Goal: Information Seeking & Learning: Learn about a topic

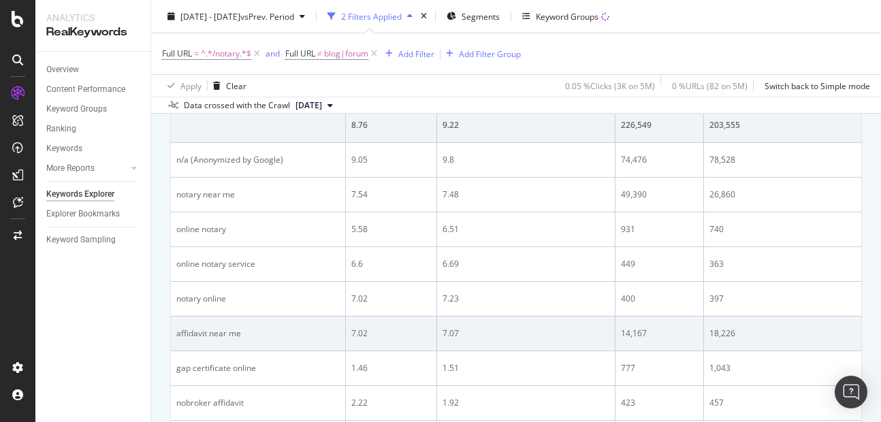
click at [214, 332] on div "affidavit near me" at bounding box center [257, 333] width 163 height 12
copy div "affidavit near me"
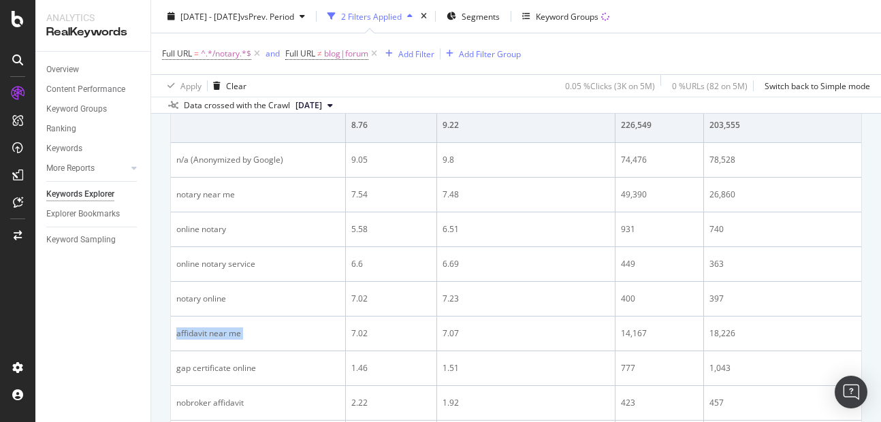
scroll to position [263, 0]
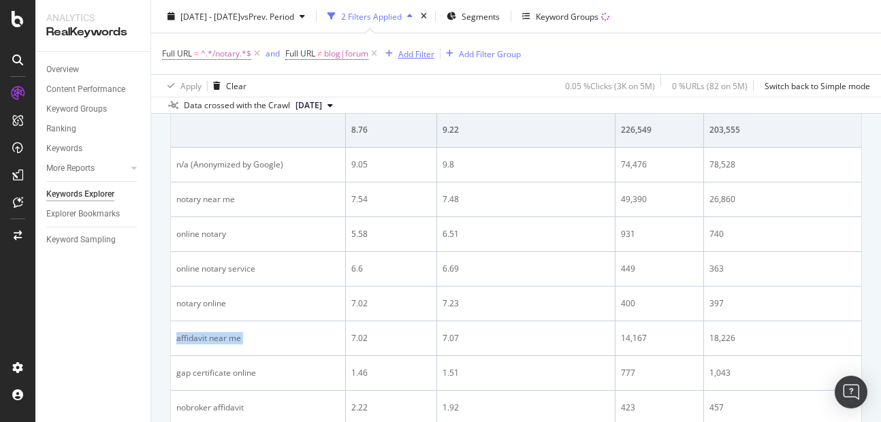
click at [424, 59] on div "Add Filter" at bounding box center [416, 54] width 36 height 12
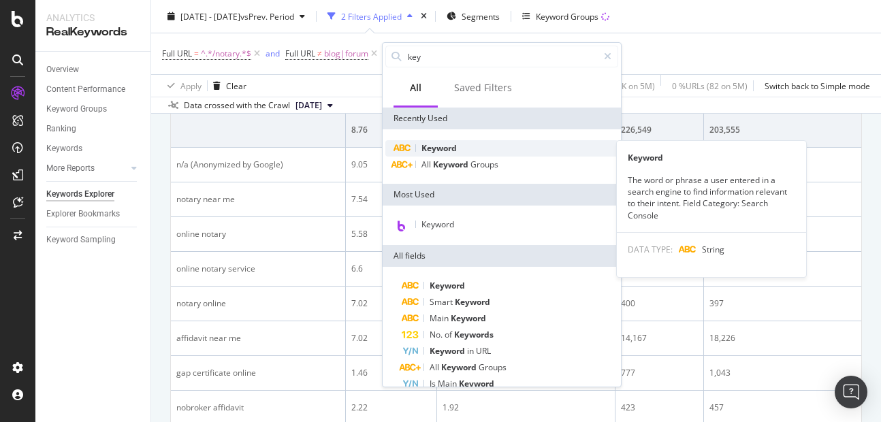
type input "key"
click at [436, 142] on div "Keyword" at bounding box center [501, 148] width 233 height 16
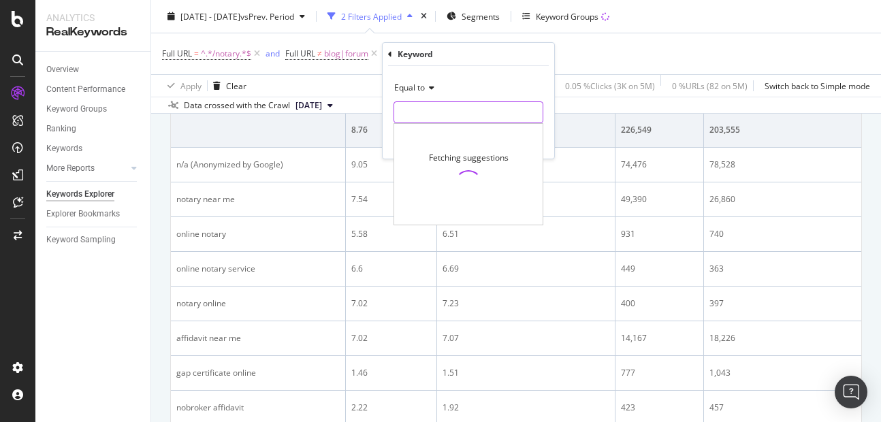
click at [438, 115] on input "text" at bounding box center [468, 112] width 148 height 22
paste input "affidavit near me"
type input "affidavit near me"
click at [548, 151] on div "Equal to affidavit near me affidavit near me Cancel Add filter Apply" at bounding box center [469, 112] width 172 height 93
click at [531, 139] on div "Apply" at bounding box center [532, 141] width 21 height 12
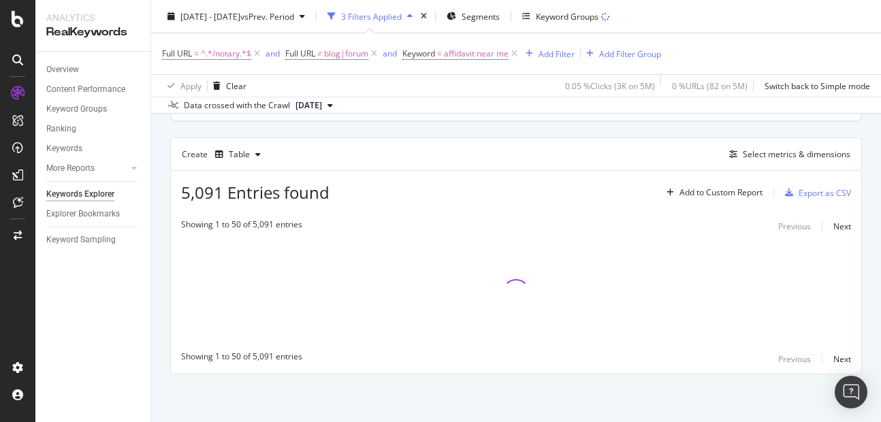
scroll to position [99, 0]
click at [460, 53] on span "affidavit near me" at bounding box center [476, 53] width 65 height 19
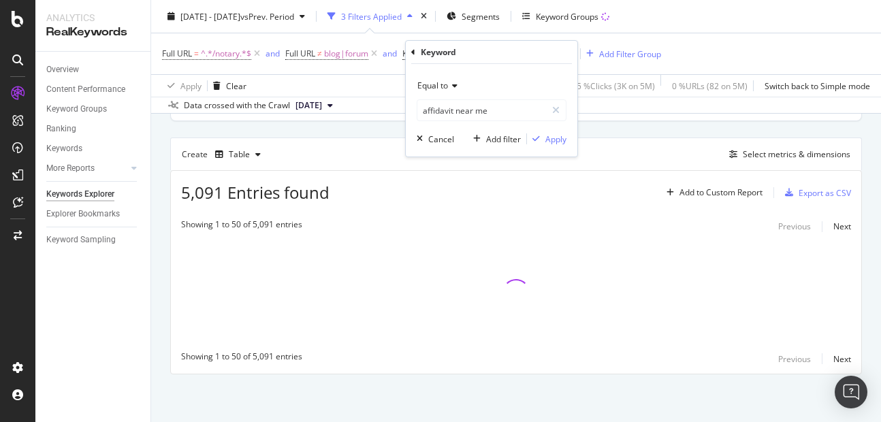
click at [436, 88] on span "Equal to" at bounding box center [432, 86] width 31 height 12
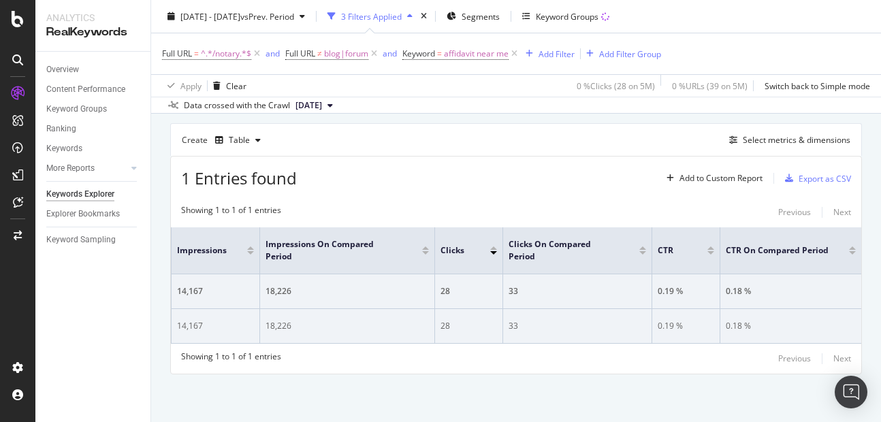
scroll to position [0, 192]
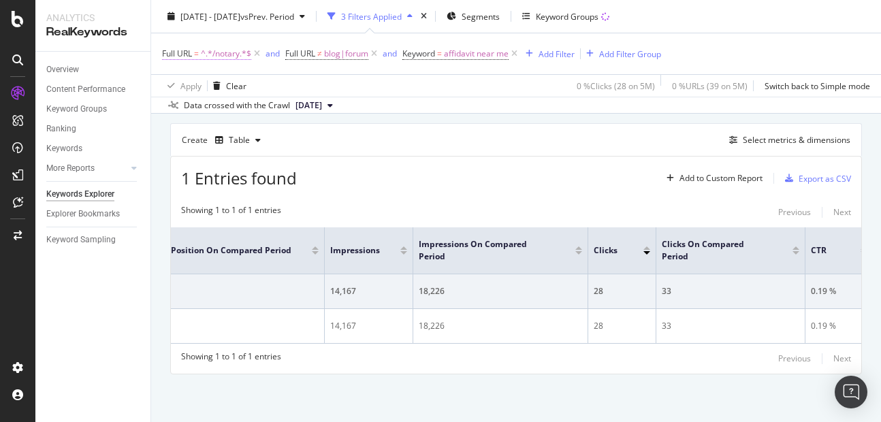
click at [227, 59] on span "^.*/notary.*$" at bounding box center [226, 53] width 50 height 19
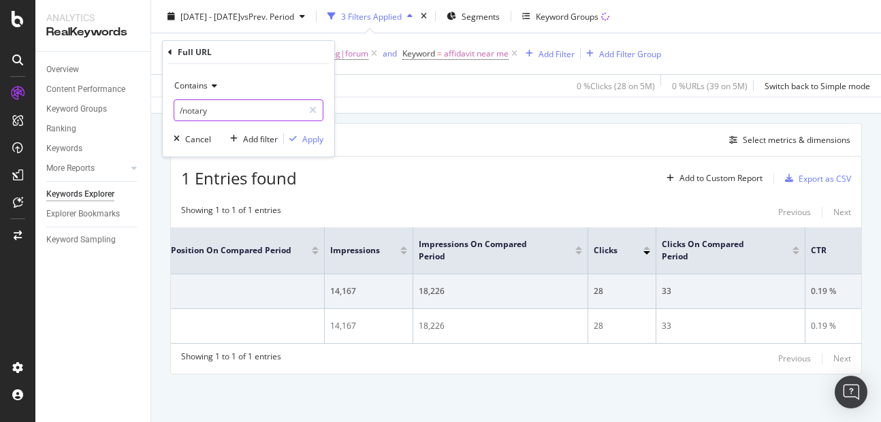
click at [211, 110] on input "/notary" at bounding box center [238, 110] width 129 height 22
type input "hyderabad"
click at [316, 146] on div "Contains hyderabad Cancel Add filter Apply" at bounding box center [249, 110] width 172 height 93
click at [314, 143] on div "Apply" at bounding box center [312, 139] width 21 height 12
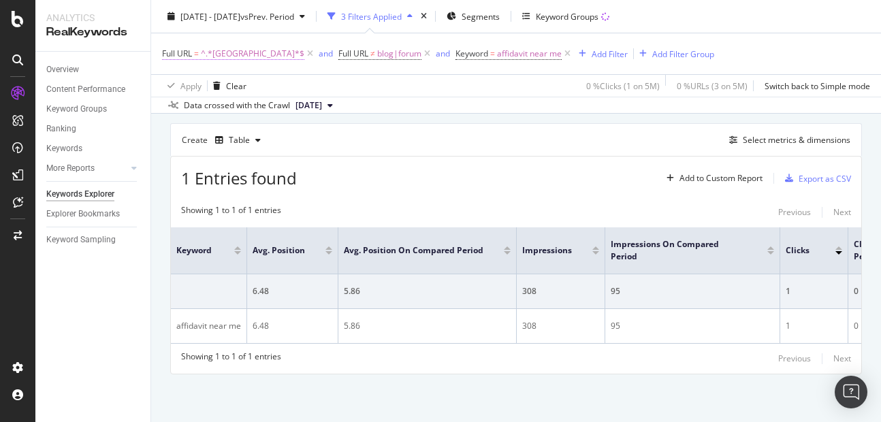
click at [228, 61] on span "^.*hyderabad.*$" at bounding box center [252, 53] width 103 height 19
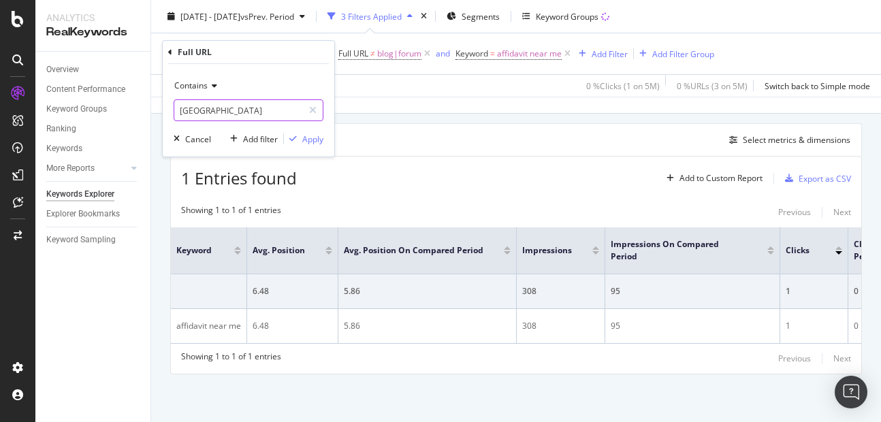
click at [221, 110] on input "hyderabad" at bounding box center [238, 110] width 129 height 22
type input "pune"
click at [309, 142] on div "Apply" at bounding box center [312, 139] width 21 height 12
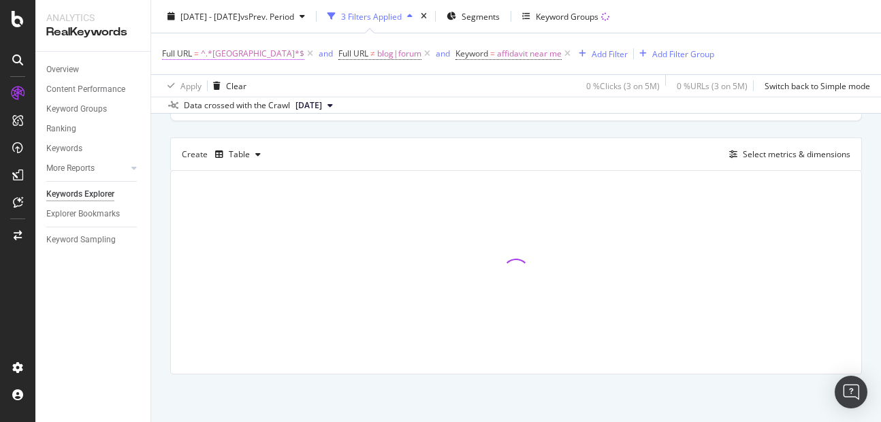
scroll to position [123, 0]
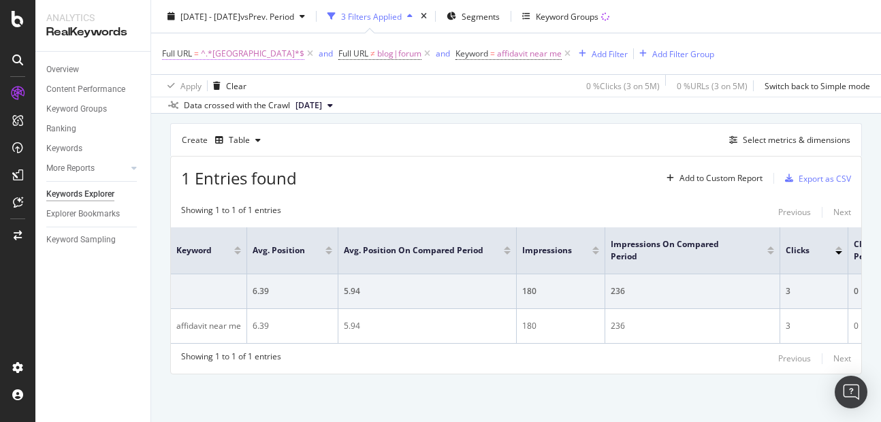
click at [220, 52] on span "^.*pune.*$" at bounding box center [252, 53] width 103 height 19
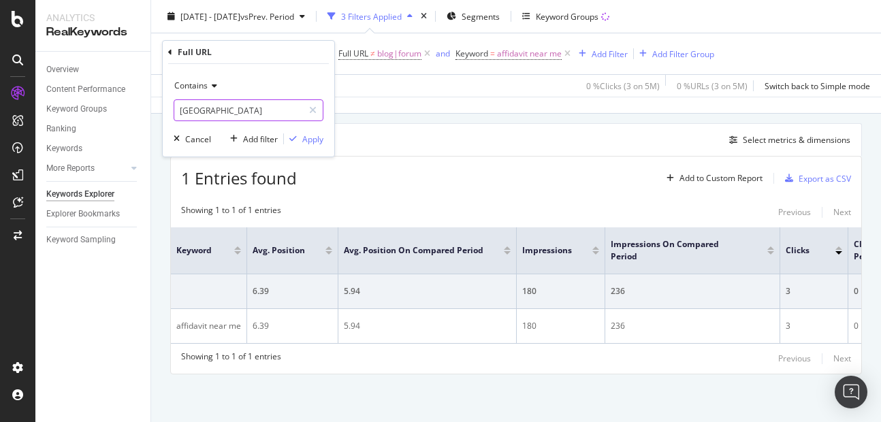
click at [218, 108] on input "pune" at bounding box center [238, 110] width 129 height 22
paste input "https://www.nobroker.in/prophub/notary/affidavit/pune-maharashtra/"
type input "https://www.nobroker.in/prophub/notary/affidavit/pune-maharashtra/"
paste input "https://www.nobroker.in/prophub/notary/affidavit/pune-maharashtra/"
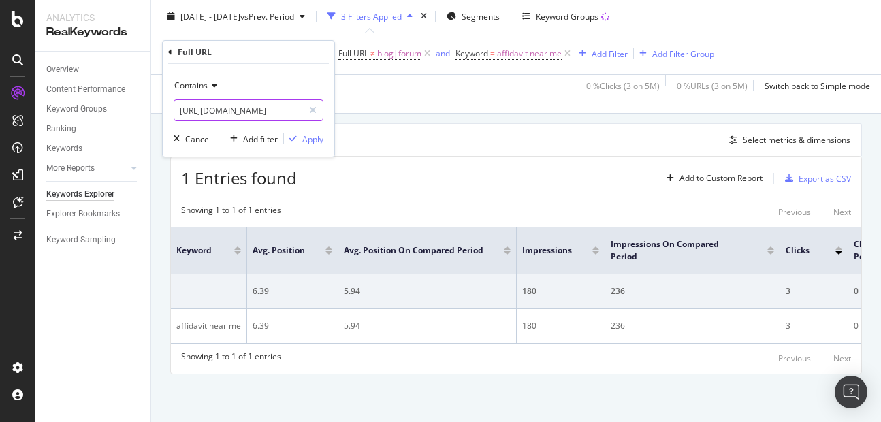
scroll to position [0, 150]
type input "https://www.nobroker.in/prophub/notary/affidavit/pune-maharashtra/"
click at [311, 144] on div "Apply" at bounding box center [312, 139] width 21 height 12
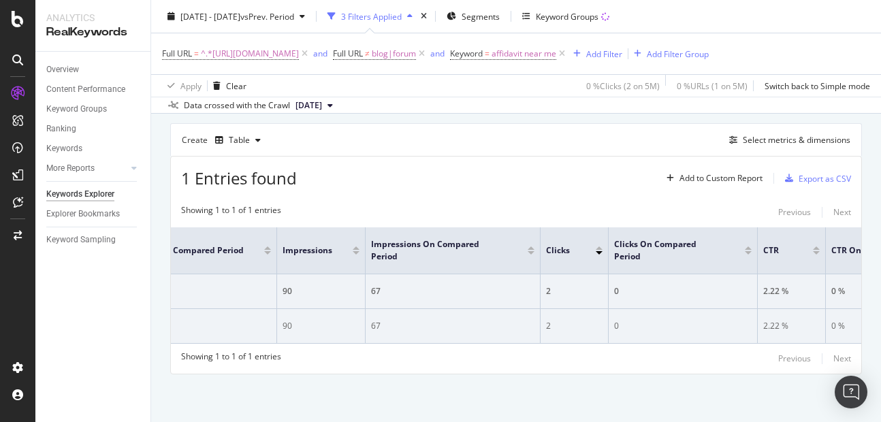
scroll to position [0, 230]
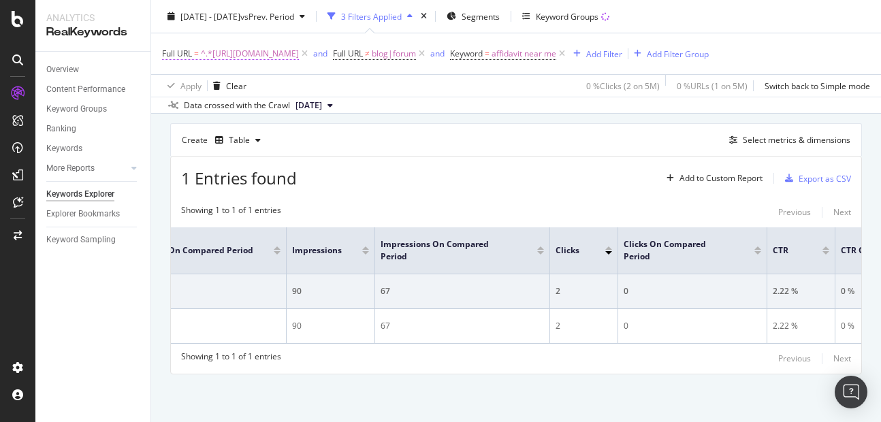
click at [270, 53] on span "^.*https://www.nobroker.in/prophub/notary/affidavit/pune-maharashtra/.*$" at bounding box center [250, 53] width 98 height 19
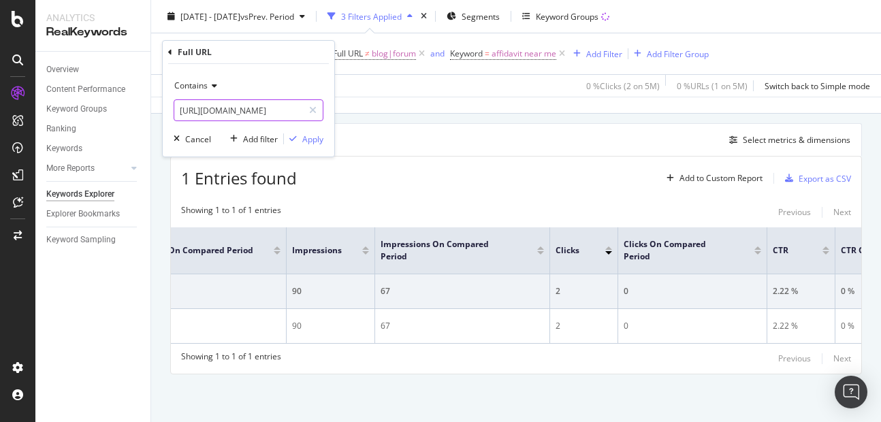
click at [242, 117] on input "https://www.nobroker.in/prophub/notary/affidavit/pune-maharashtra/" at bounding box center [238, 110] width 129 height 22
click at [236, 114] on input "https://www.nobroker.in/prophub/notary/affidavit/pune-maharashtra/" at bounding box center [238, 110] width 129 height 22
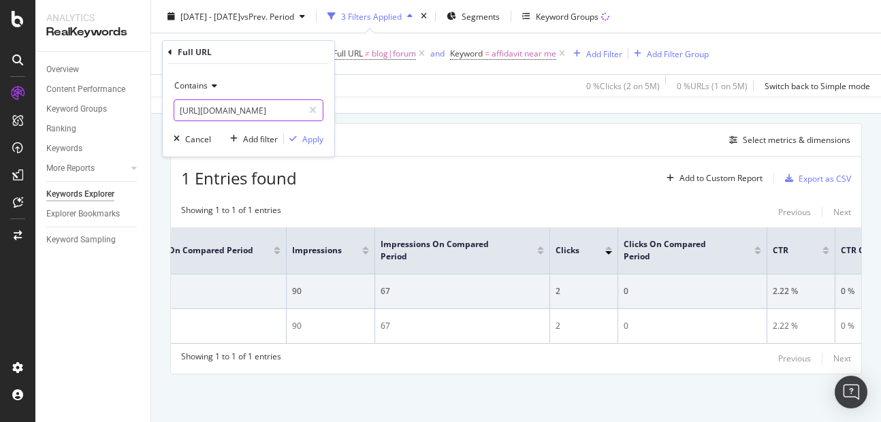
type input "https://www.nobroker.in/prophub/notary/affidavit/navi-mumbai-maharashtra/"
click at [309, 129] on div "Contains https://www.nobroker.in/prophub/notary/affidavit/navi-mumbai-maharasht…" at bounding box center [249, 110] width 172 height 93
click at [310, 135] on div "Apply" at bounding box center [312, 139] width 21 height 12
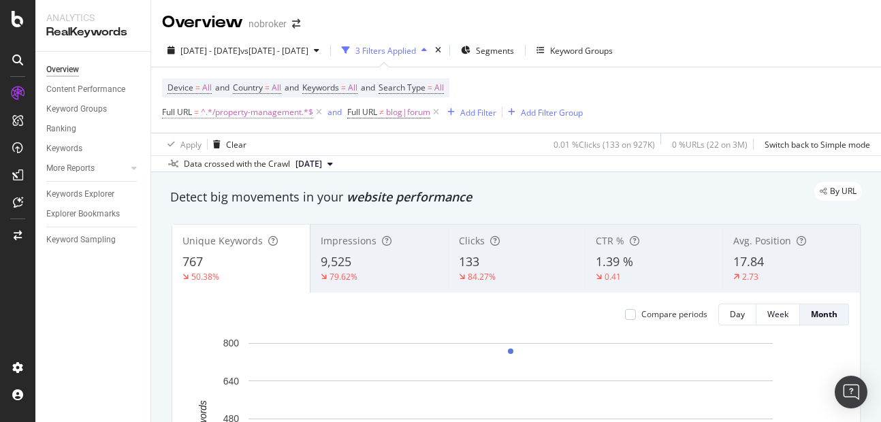
click at [253, 108] on span "^.*/property-management.*$" at bounding box center [257, 112] width 112 height 19
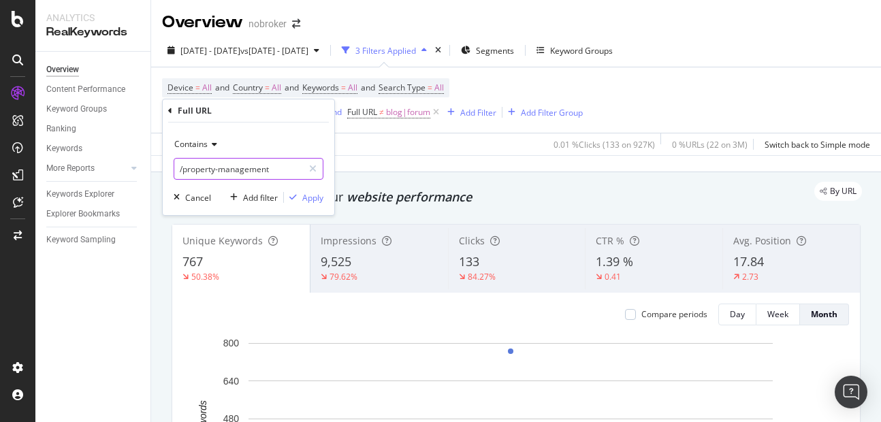
click at [278, 167] on input "/property-management" at bounding box center [238, 169] width 129 height 22
click at [284, 171] on input "/property-management" at bounding box center [238, 169] width 129 height 22
type input "/property-management-in-[GEOGRAPHIC_DATA]"
click at [308, 199] on div "Apply" at bounding box center [312, 198] width 21 height 12
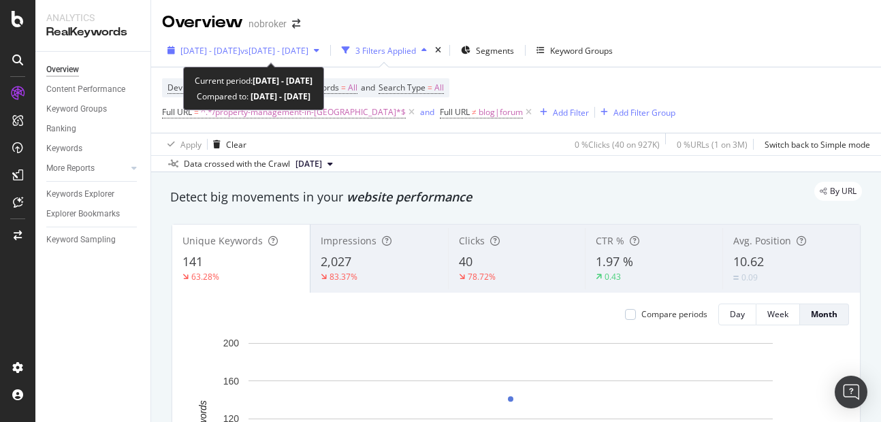
click at [236, 57] on div "[DATE] - [DATE] vs [DATE] - [DATE]" at bounding box center [243, 50] width 163 height 20
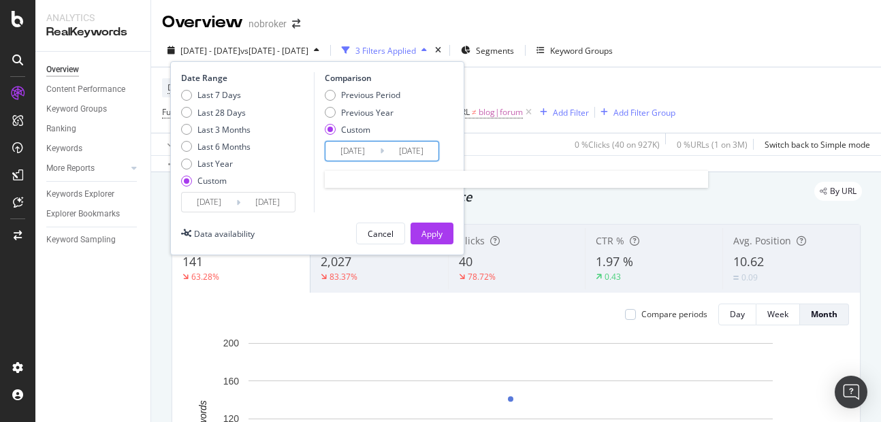
click at [355, 149] on input "[DATE]" at bounding box center [352, 151] width 54 height 19
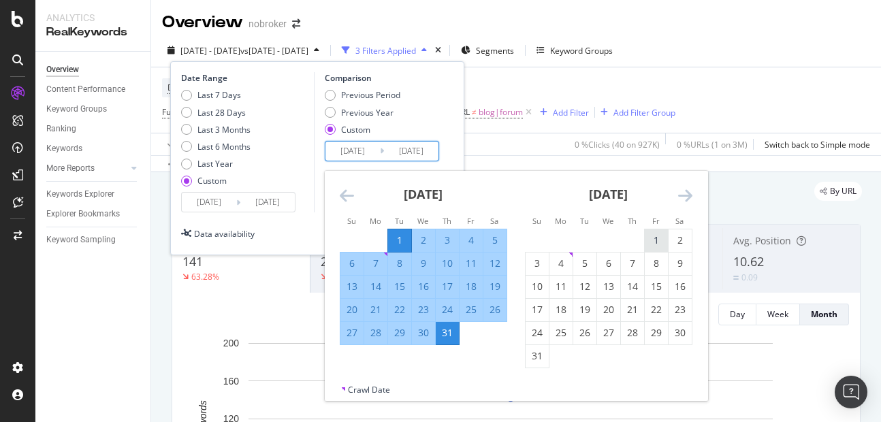
click at [654, 242] on div "1" at bounding box center [656, 240] width 23 height 14
type input "[DATE]"
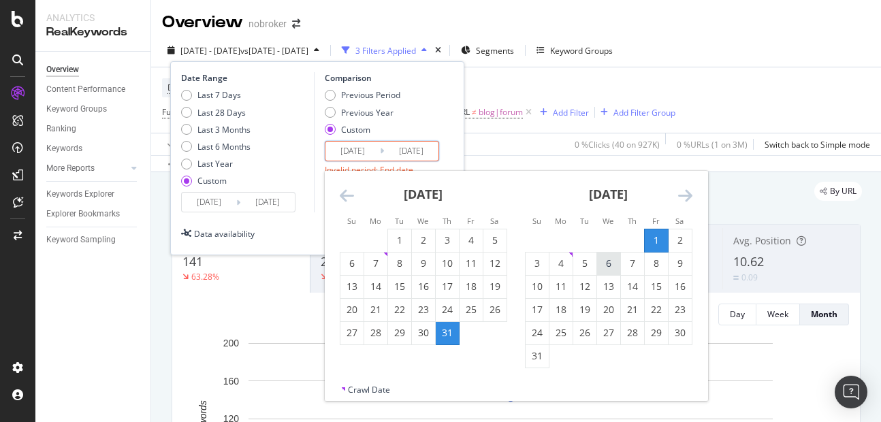
click at [601, 263] on div "6" at bounding box center [608, 264] width 23 height 14
type input "[DATE]"
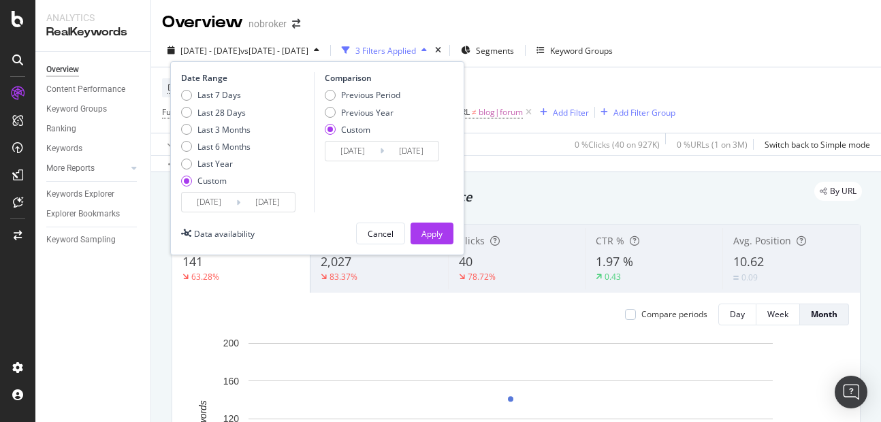
click at [455, 239] on div "Date Range Last 7 Days Last 28 Days Last 3 Months Last 6 Months Last Year Custo…" at bounding box center [317, 158] width 294 height 194
click at [447, 237] on button "Apply" at bounding box center [431, 234] width 43 height 22
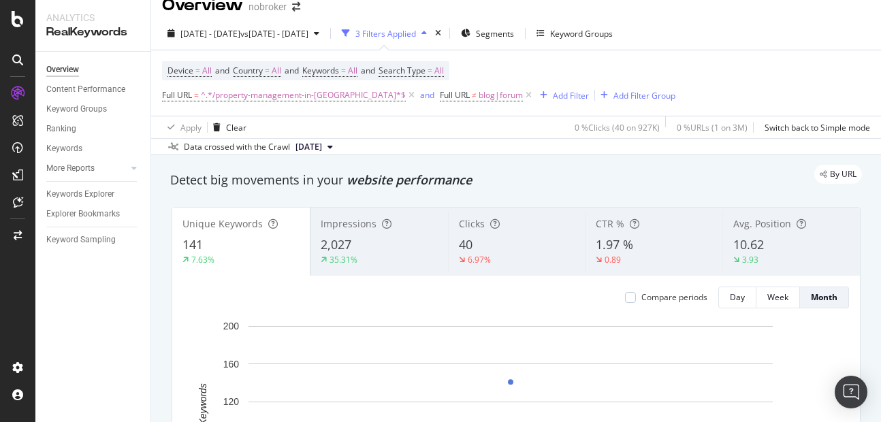
scroll to position [12, 0]
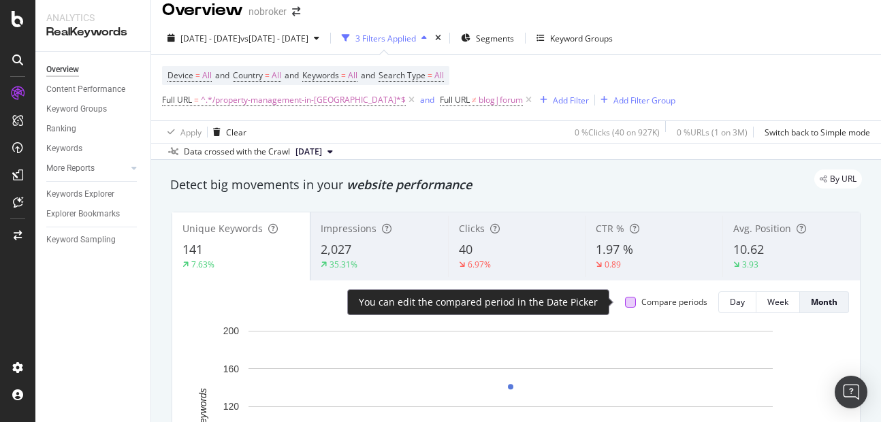
click at [625, 301] on div at bounding box center [630, 302] width 11 height 11
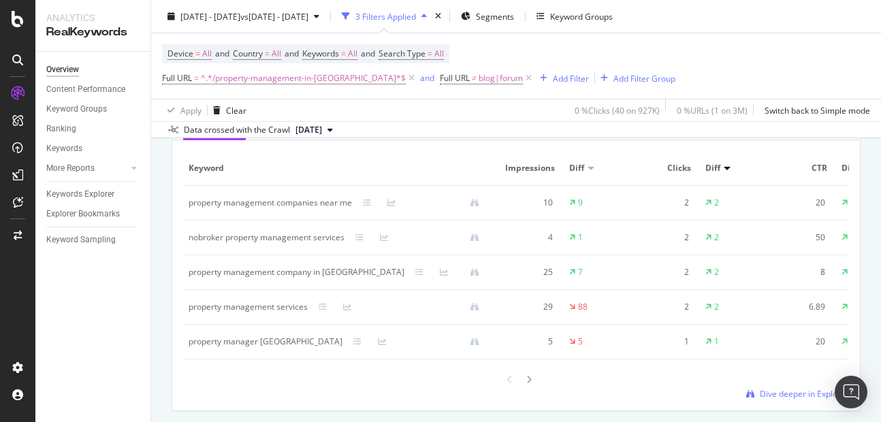
scroll to position [1265, 0]
